Goal: Transaction & Acquisition: Book appointment/travel/reservation

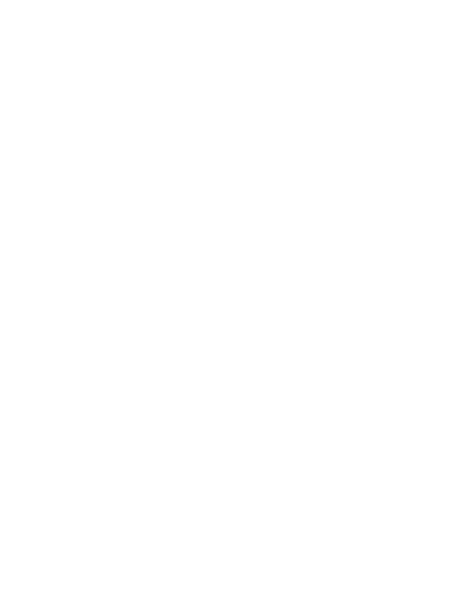
click at [73, 445] on div "Arrivo" at bounding box center [44, 434] width 60 height 19
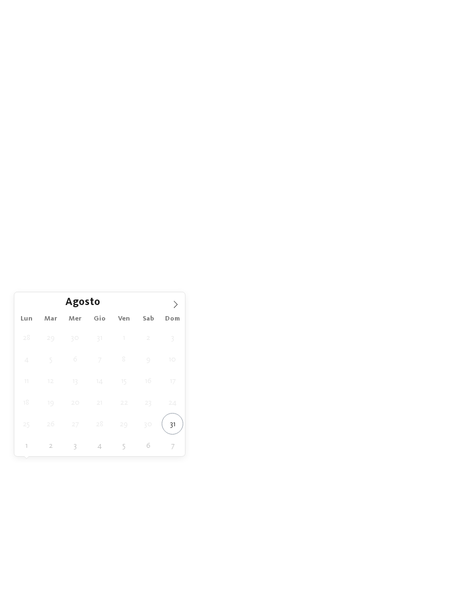
click at [171, 301] on span at bounding box center [175, 301] width 19 height 19
click at [176, 303] on icon at bounding box center [176, 305] width 8 height 8
click at [176, 302] on icon at bounding box center [176, 305] width 8 height 8
click at [176, 300] on span at bounding box center [175, 301] width 19 height 19
type div "31.12.2025"
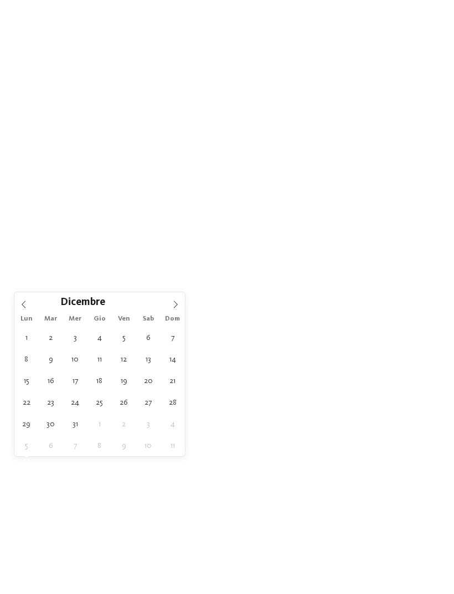
type input "****"
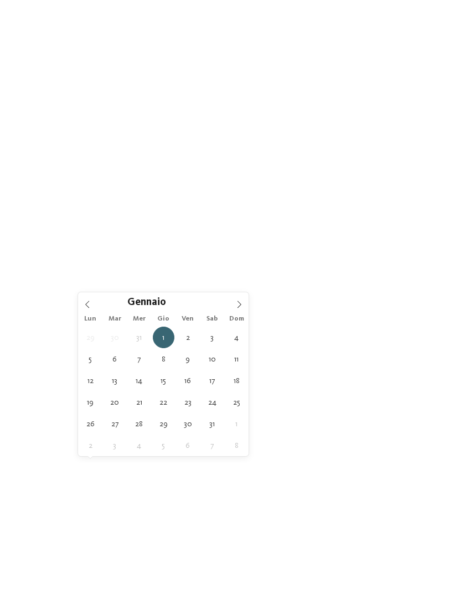
type div "05.01.2026"
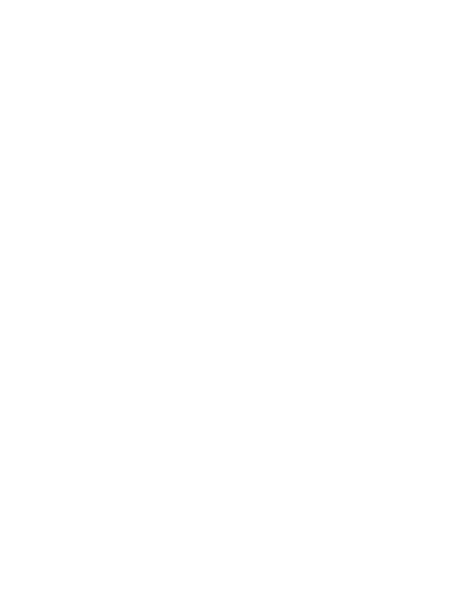
click at [192, 445] on div "Regione" at bounding box center [172, 434] width 60 height 19
click at [305, 200] on div "Regione Dolomiti Valle Isarco" at bounding box center [226, 297] width 177 height 200
click at [292, 202] on img at bounding box center [227, 271] width 454 height 443
click at [193, 445] on div "Regione" at bounding box center [172, 434] width 60 height 19
click at [290, 236] on div at bounding box center [293, 241] width 11 height 11
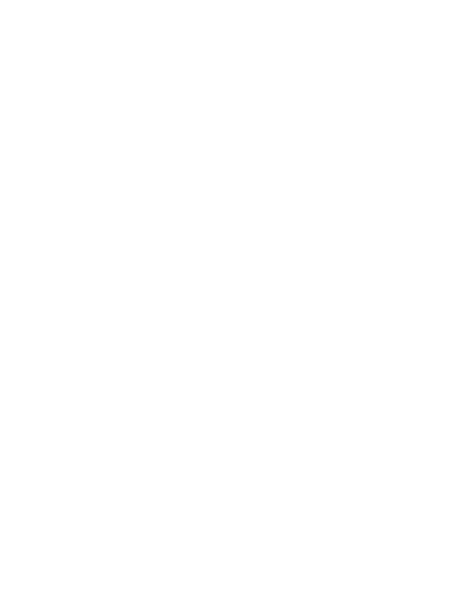
click at [294, 259] on div at bounding box center [293, 264] width 11 height 11
click at [294, 276] on div "Merano e dintorni" at bounding box center [227, 287] width 144 height 22
click at [298, 298] on div "Bolzano e vigneti" at bounding box center [227, 309] width 144 height 22
click at [296, 320] on div "Val Venosta" at bounding box center [227, 331] width 144 height 22
click at [253, 359] on div "accetta" at bounding box center [227, 370] width 144 height 22
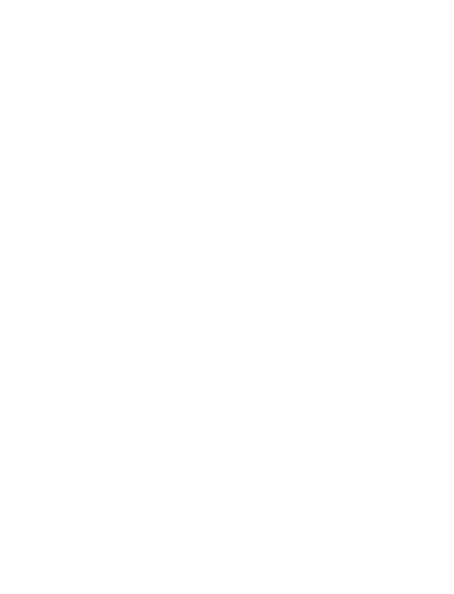
click at [262, 437] on icon at bounding box center [264, 435] width 4 height 4
click at [207, 125] on div at bounding box center [204, 130] width 11 height 11
click at [381, 125] on div at bounding box center [381, 130] width 11 height 11
click at [380, 147] on div at bounding box center [381, 152] width 11 height 11
click at [209, 214] on div at bounding box center [204, 219] width 11 height 11
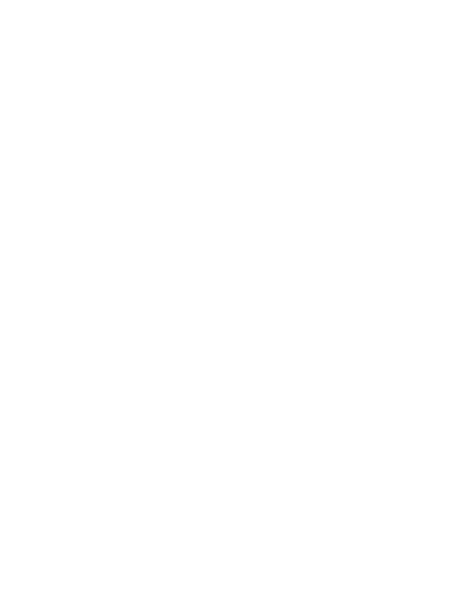
click at [209, 96] on div "Piscina coperta o con collegamento a piscina esterna" at bounding box center [138, 108] width 144 height 24
click at [257, 494] on div "accetta" at bounding box center [226, 505] width 321 height 22
click at [347, 437] on icon at bounding box center [346, 435] width 4 height 4
click at [316, 131] on icon at bounding box center [316, 140] width 24 height 19
click at [409, 445] on link "trova l’hotel" at bounding box center [409, 434] width 60 height 19
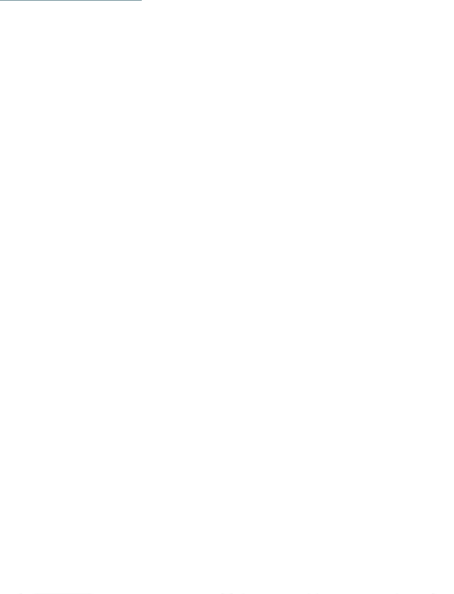
scroll to position [358, 0]
click at [372, 118] on div "Apertura [DATE]" at bounding box center [332, 103] width 199 height 112
click at [436, 183] on icon at bounding box center [432, 192] width 24 height 19
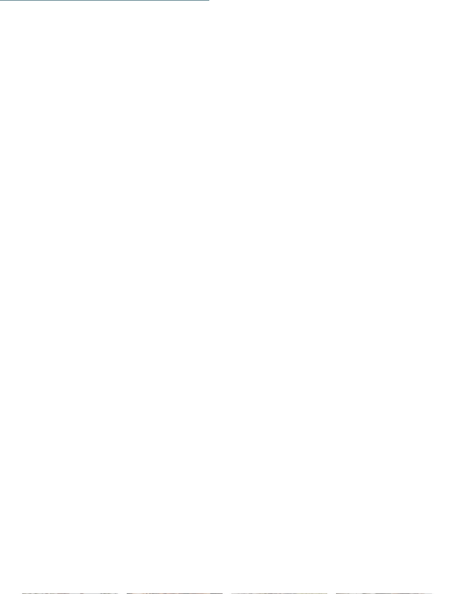
click at [352, 238] on div at bounding box center [332, 229] width 199 height 112
click at [22, 188] on div "Impressioni" at bounding box center [13, 185] width 27 height 22
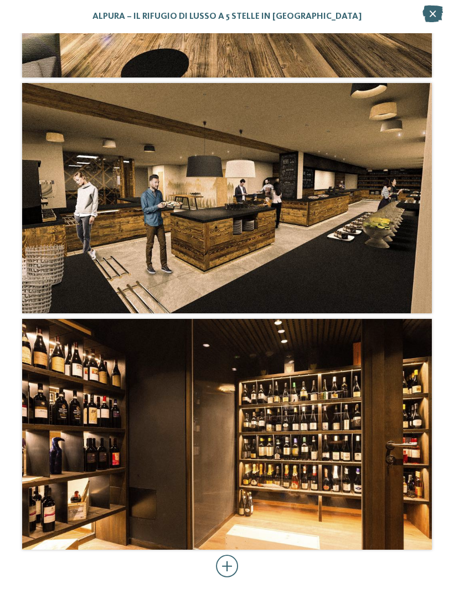
scroll to position [3240, 0]
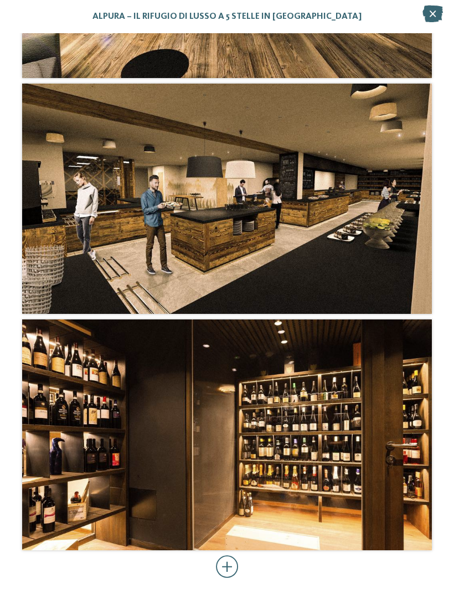
click at [432, 14] on icon at bounding box center [432, 14] width 20 height 17
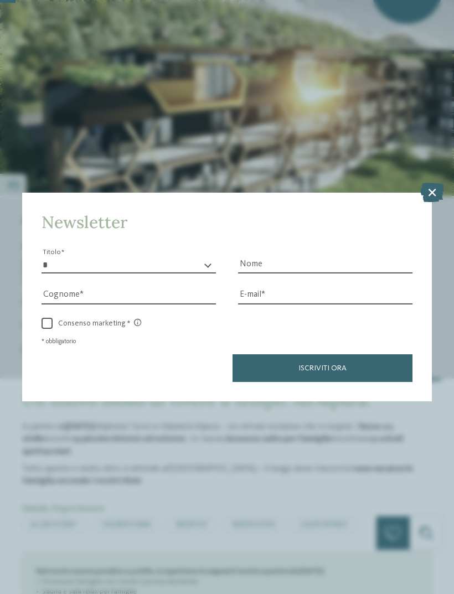
click at [431, 183] on icon at bounding box center [432, 192] width 24 height 19
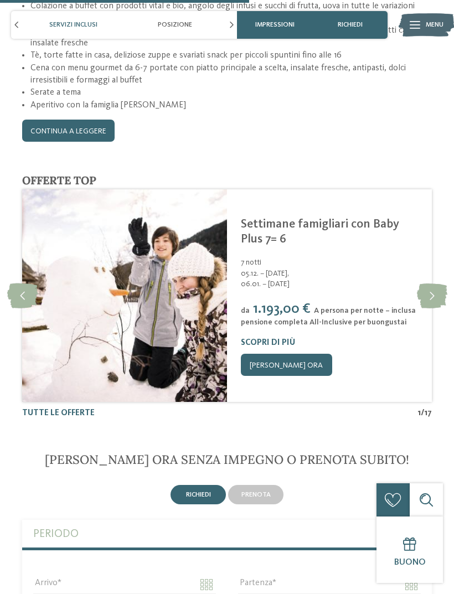
scroll to position [1736, 0]
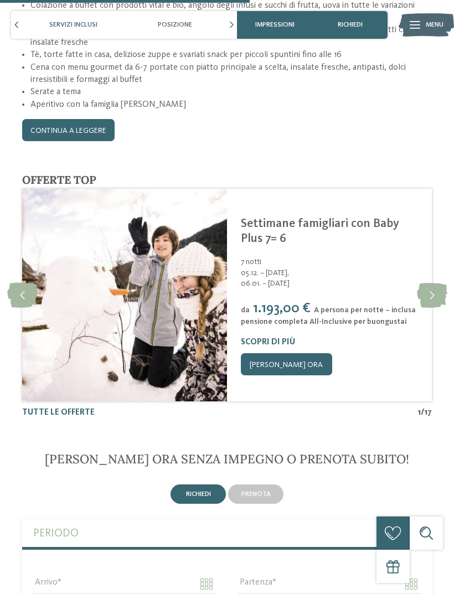
click at [434, 283] on icon at bounding box center [432, 295] width 30 height 25
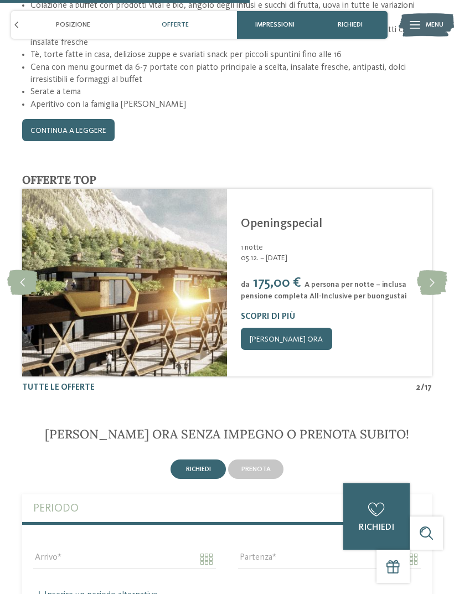
click at [432, 270] on icon at bounding box center [432, 282] width 30 height 25
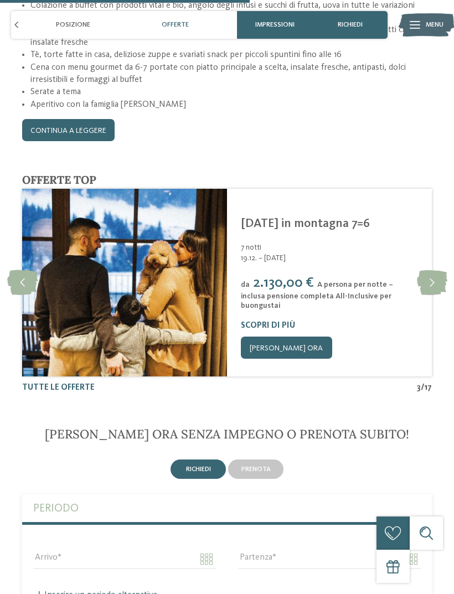
click at [432, 270] on icon at bounding box center [432, 282] width 30 height 25
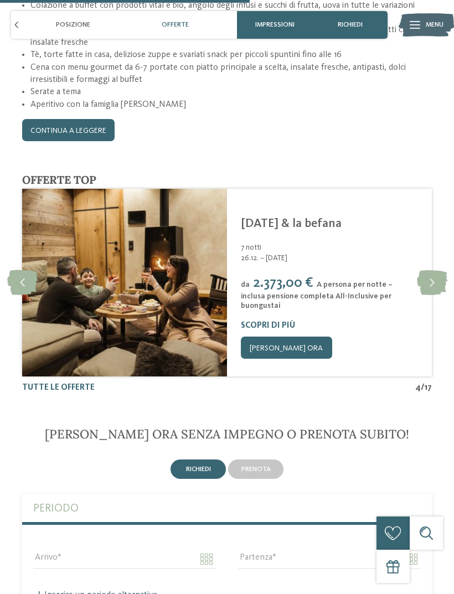
click at [433, 270] on icon at bounding box center [432, 282] width 30 height 25
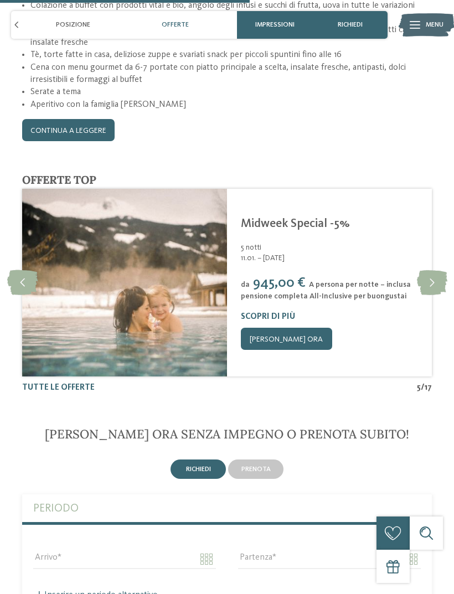
click at [431, 270] on icon at bounding box center [432, 282] width 30 height 25
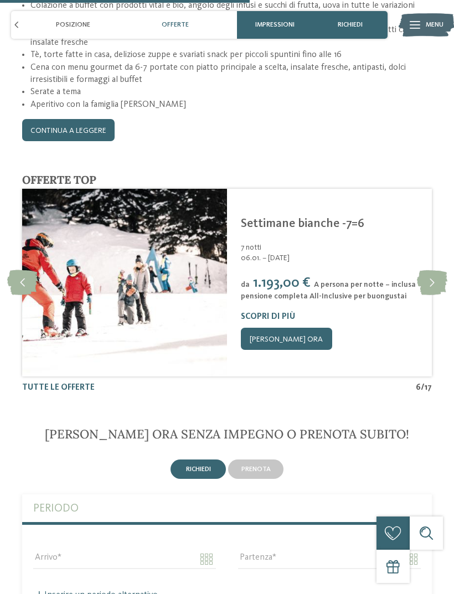
click at [439, 270] on icon at bounding box center [432, 282] width 30 height 25
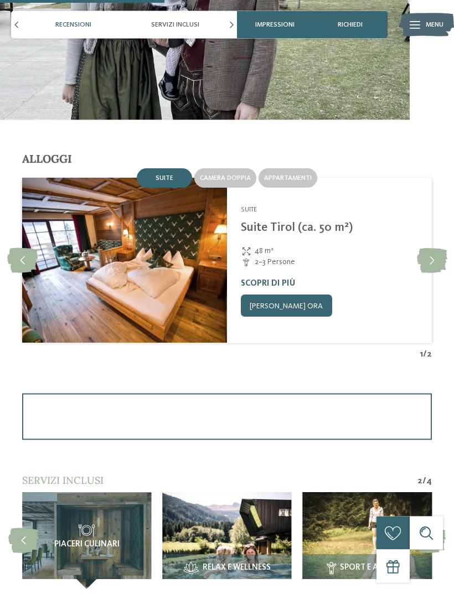
scroll to position [1132, 0]
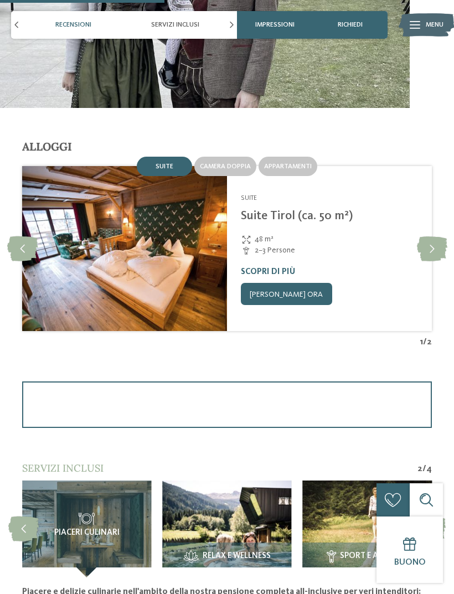
click at [435, 236] on icon at bounding box center [432, 248] width 30 height 25
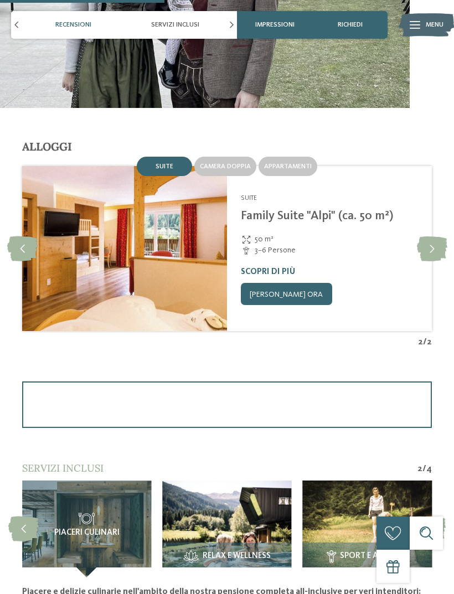
click at [295, 163] on span "Appartamenti" at bounding box center [288, 166] width 48 height 7
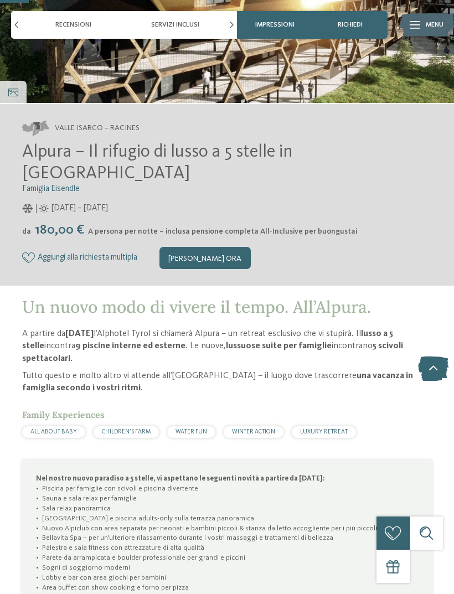
scroll to position [0, 0]
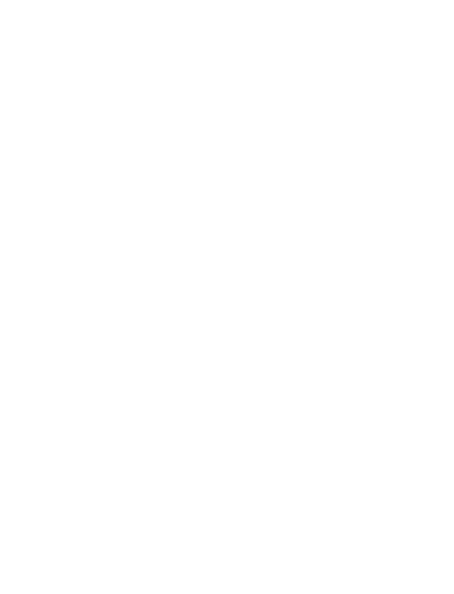
click at [15, 294] on icon at bounding box center [13, 295] width 10 height 8
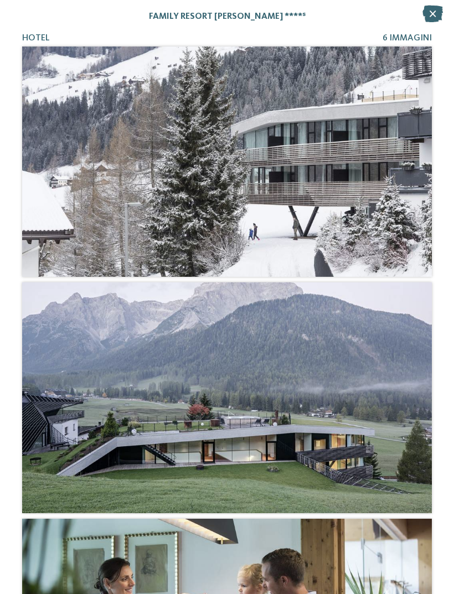
click at [432, 15] on icon at bounding box center [432, 14] width 20 height 17
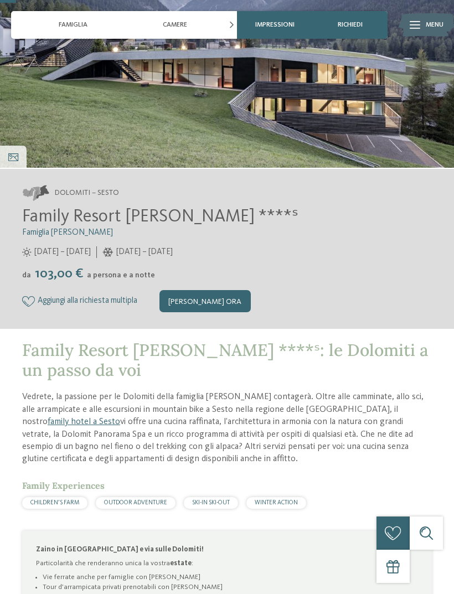
scroll to position [144, 0]
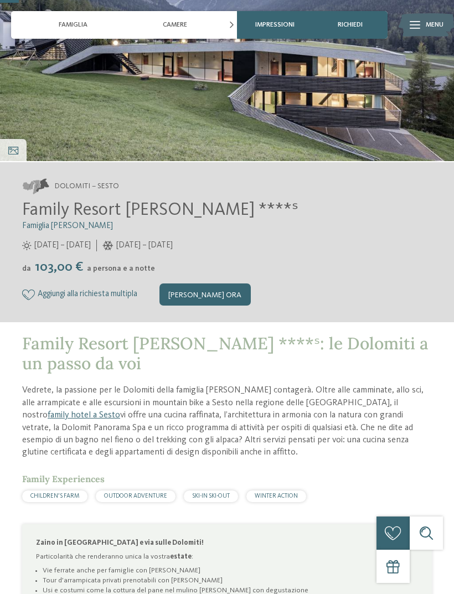
click at [213, 296] on div "[PERSON_NAME] ora" at bounding box center [204, 294] width 91 height 22
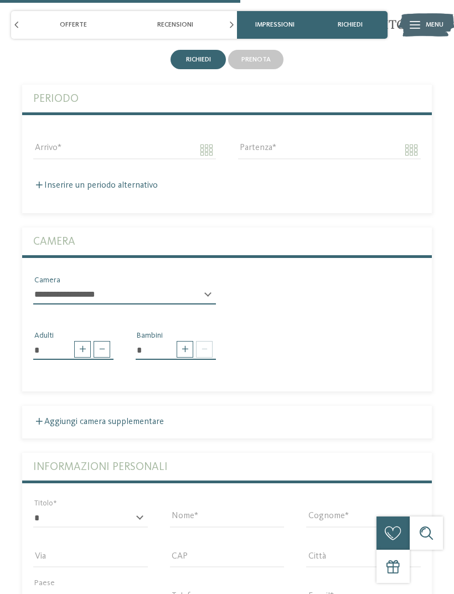
scroll to position [1834, 0]
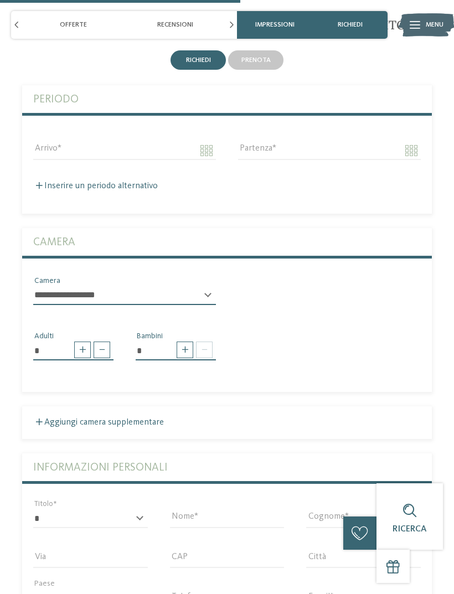
click at [184, 342] on span at bounding box center [185, 350] width 17 height 17
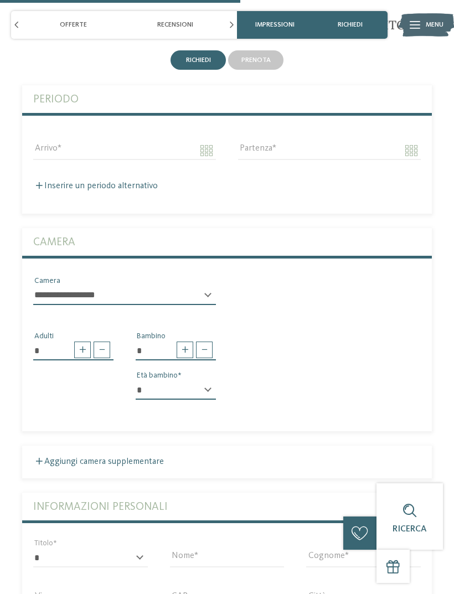
click at [179, 342] on span at bounding box center [185, 350] width 17 height 17
type input "*"
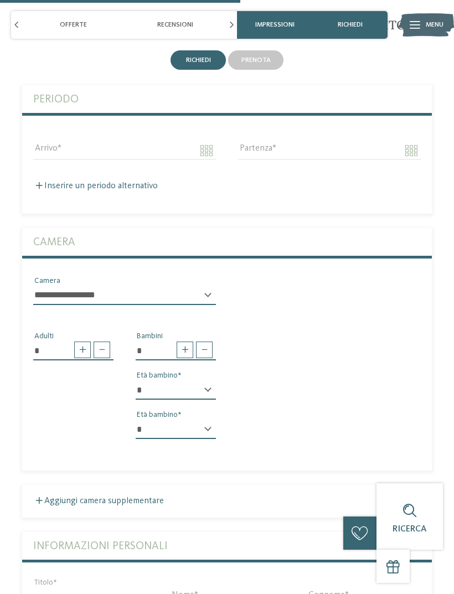
click at [207, 381] on select "* * * * * * * * * * * ** ** ** ** ** ** ** **" at bounding box center [176, 390] width 80 height 19
select select "*"
click at [205, 420] on select "* * * * * * * * * * * ** ** ** ** ** ** ** **" at bounding box center [176, 429] width 80 height 19
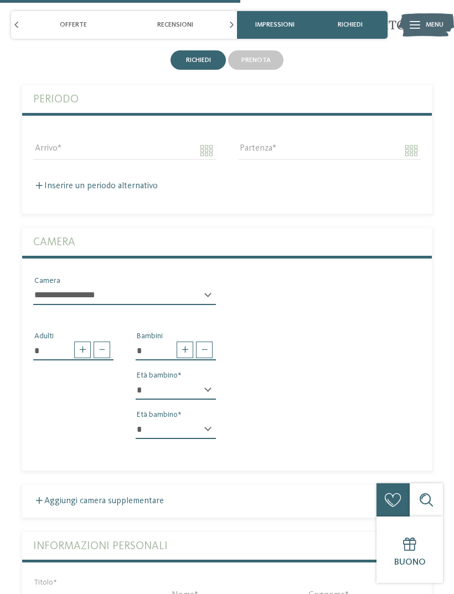
select select "*"
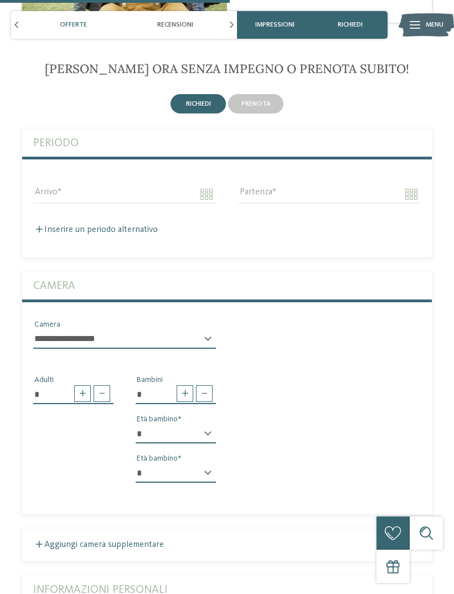
scroll to position [1790, 0]
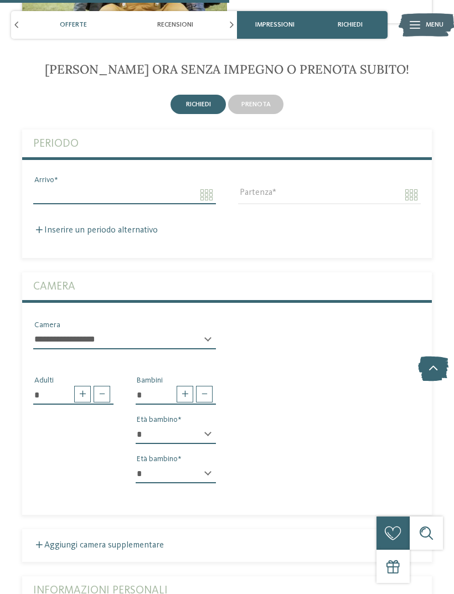
click at [203, 185] on input "Arrivo" at bounding box center [124, 194] width 183 height 19
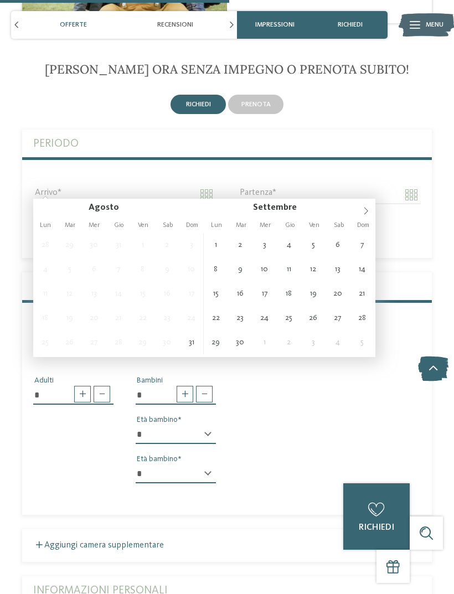
click at [359, 210] on span at bounding box center [366, 208] width 19 height 19
click at [367, 214] on icon at bounding box center [366, 211] width 8 height 8
click at [366, 212] on icon at bounding box center [366, 211] width 8 height 8
click at [368, 210] on icon at bounding box center [366, 211] width 8 height 8
type input "****"
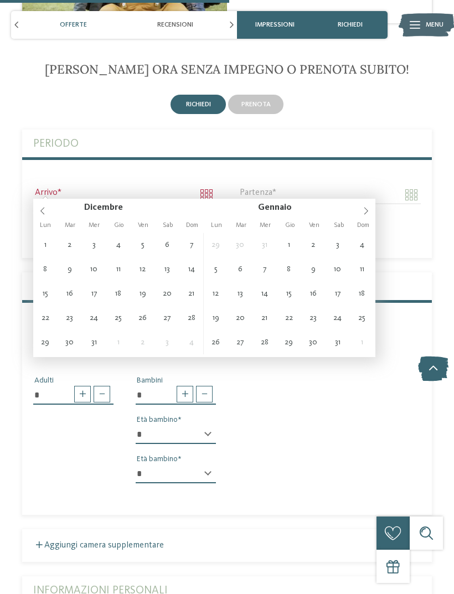
type input "**********"
type input "****"
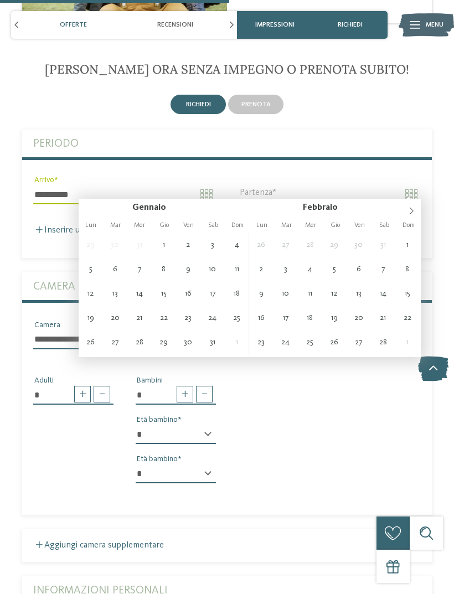
type input "**********"
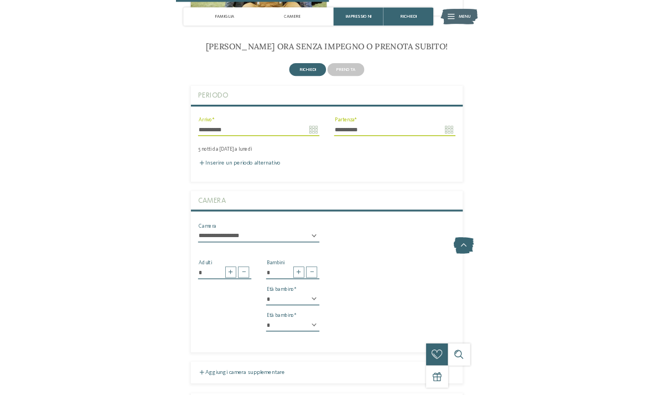
scroll to position [1516, 0]
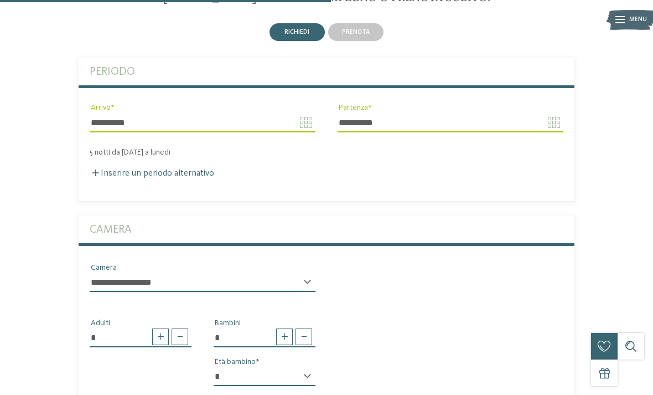
type input "**********"
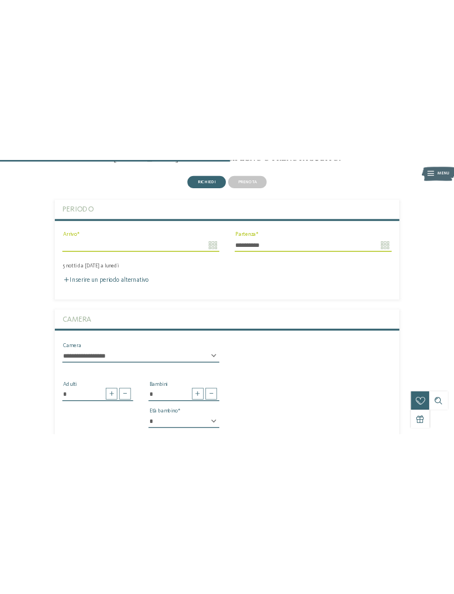
scroll to position [1789, 0]
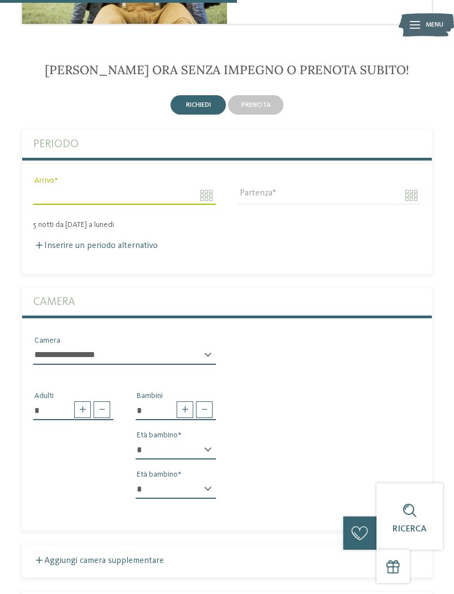
click at [202, 193] on body "Solo un momento – il sito web sta caricando … DE IT" at bounding box center [227, 314] width 454 height 4207
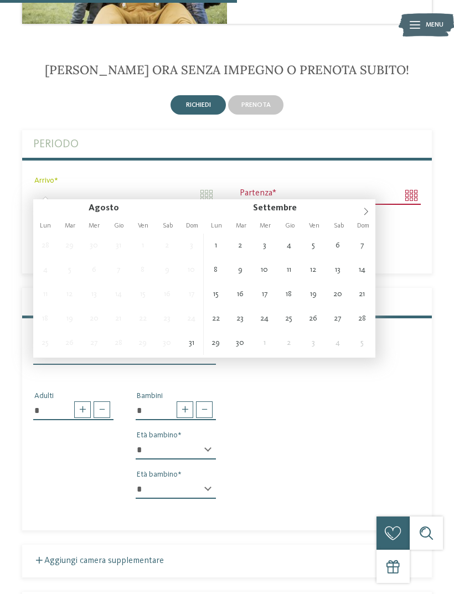
click at [367, 212] on icon at bounding box center [366, 212] width 8 height 8
click at [370, 208] on span at bounding box center [366, 208] width 19 height 19
click at [366, 209] on icon at bounding box center [366, 212] width 8 height 8
type input "**********"
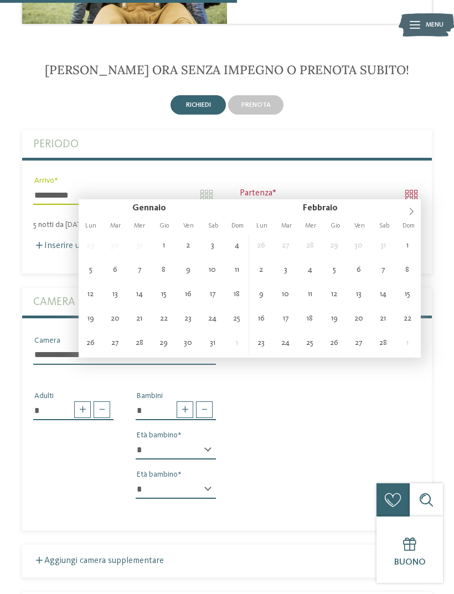
type input "**********"
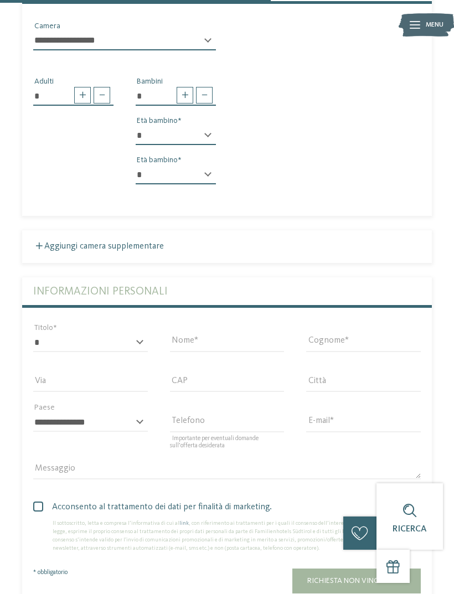
scroll to position [2128, 0]
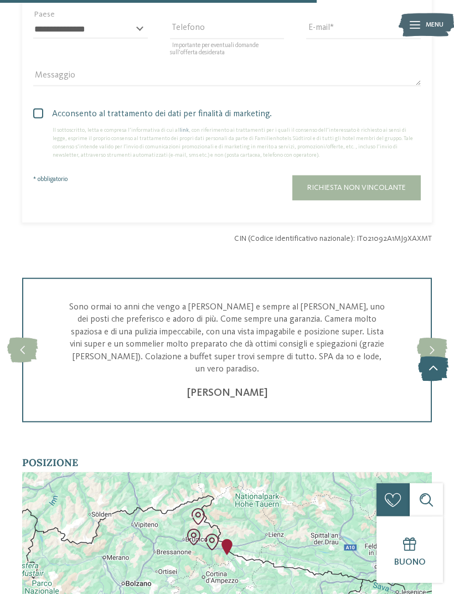
type input "**********"
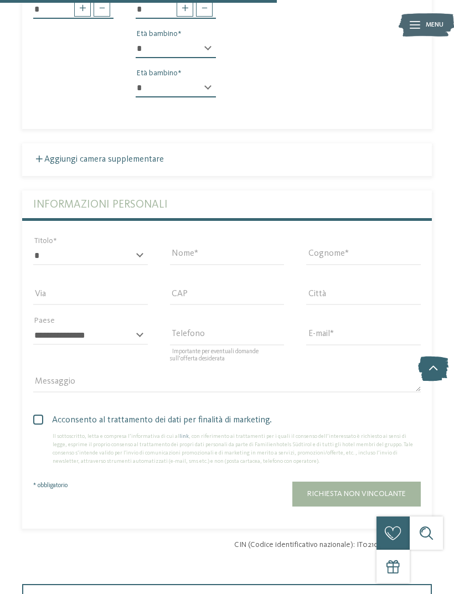
scroll to position [2190, 0]
